Goal: Browse casually

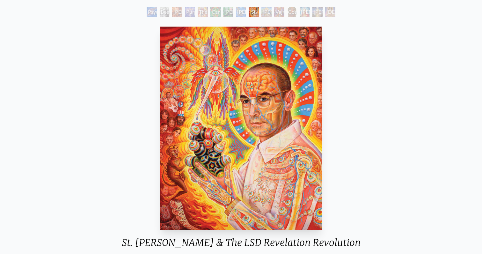
scroll to position [34, 0]
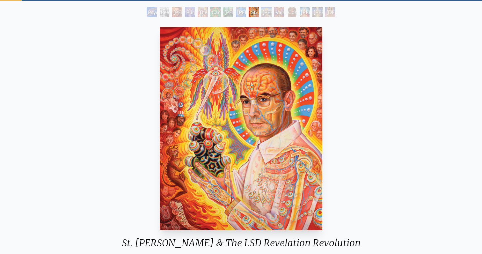
click at [243, 159] on img "9 / 15" at bounding box center [241, 128] width 163 height 203
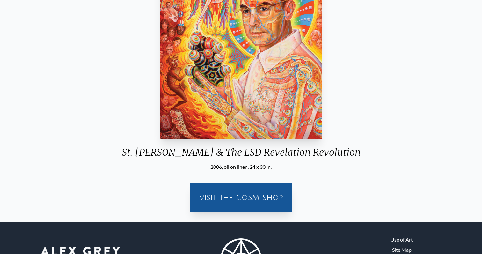
scroll to position [0, 0]
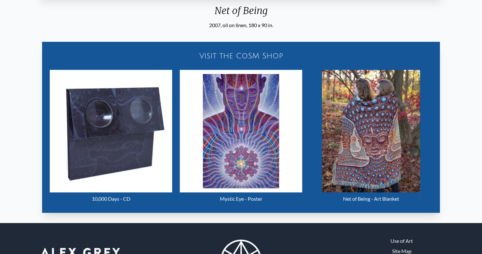
scroll to position [271, 0]
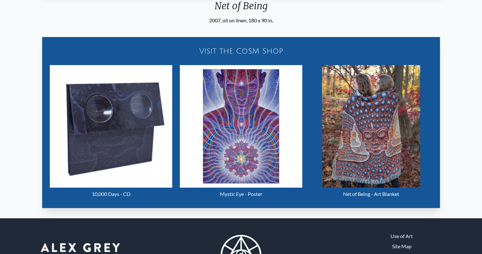
click at [387, 135] on img "25 / 31" at bounding box center [371, 126] width 98 height 122
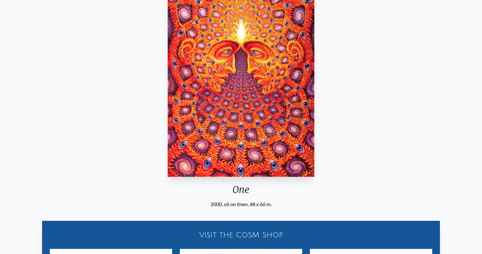
scroll to position [87, 0]
